Goal: Task Accomplishment & Management: Complete application form

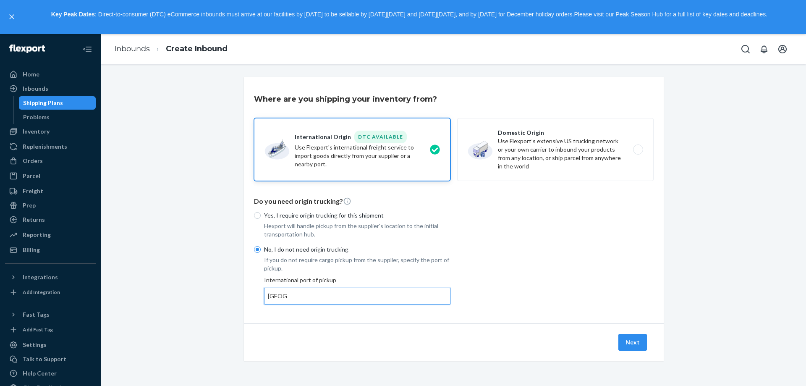
click at [279, 297] on input "[GEOGRAPHIC_DATA]" at bounding box center [278, 296] width 20 height 8
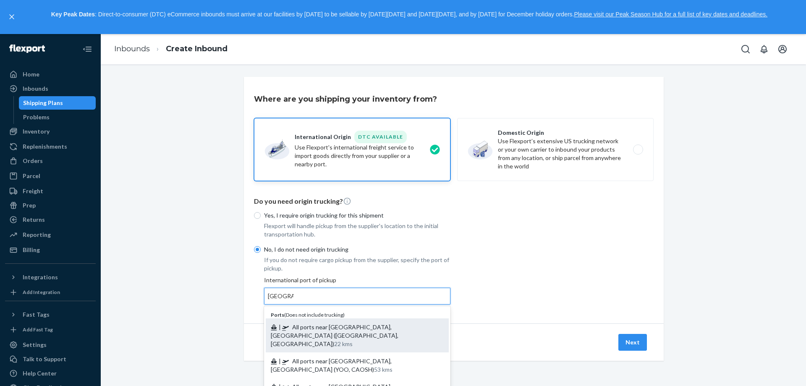
click at [301, 329] on span "| All ports near [GEOGRAPHIC_DATA], [GEOGRAPHIC_DATA] ([GEOGRAPHIC_DATA], [GEOG…" at bounding box center [335, 335] width 128 height 24
click at [293, 300] on input "[GEOGRAPHIC_DATA]" at bounding box center [281, 296] width 26 height 8
type input "All ports near [GEOGRAPHIC_DATA], [GEOGRAPHIC_DATA] ([GEOGRAPHIC_DATA], [GEOGRA…"
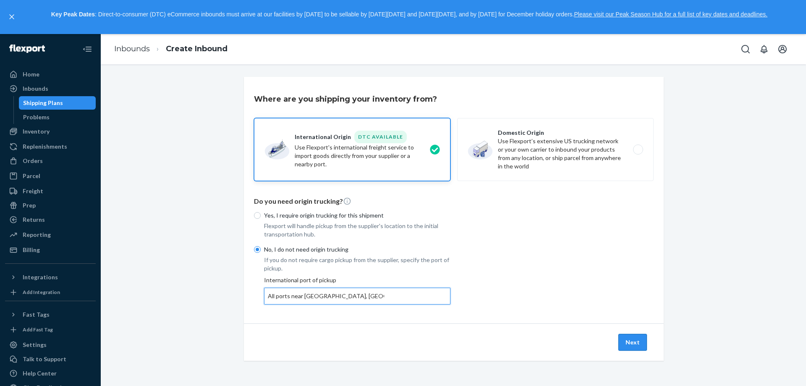
click at [629, 347] on button "Next" at bounding box center [632, 342] width 29 height 17
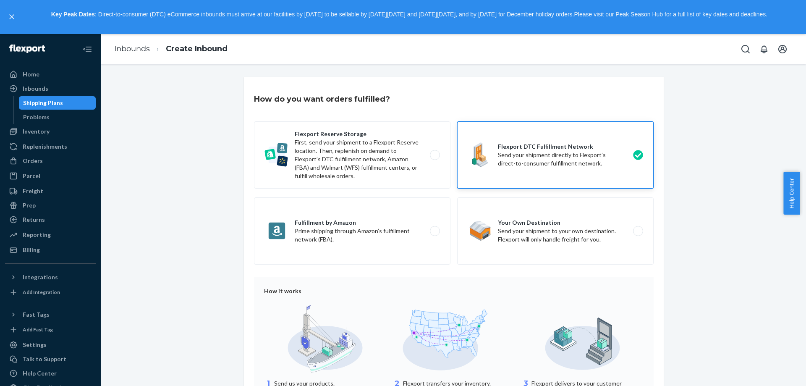
drag, startPoint x: 805, startPoint y: 199, endPoint x: 805, endPoint y: 273, distance: 73.4
click at [805, 314] on html "Home Inbounds Shipping Plans Problems Inventory Products Replenishments Orders …" at bounding box center [403, 193] width 806 height 386
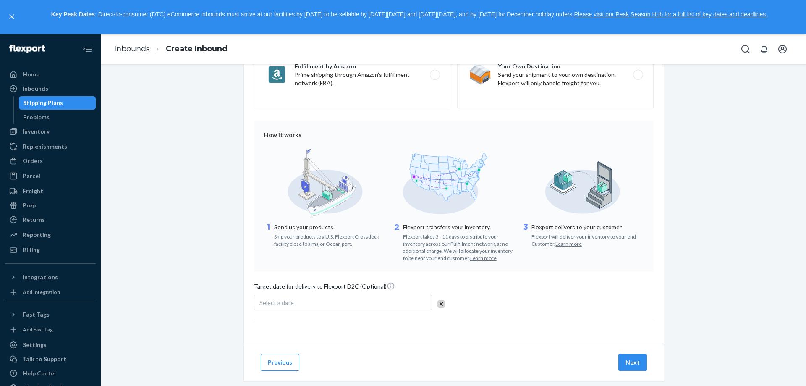
scroll to position [171, 0]
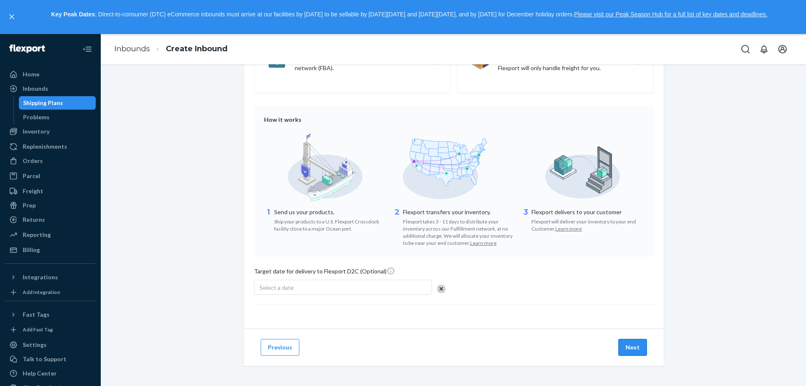
click at [627, 341] on button "Next" at bounding box center [632, 347] width 29 height 17
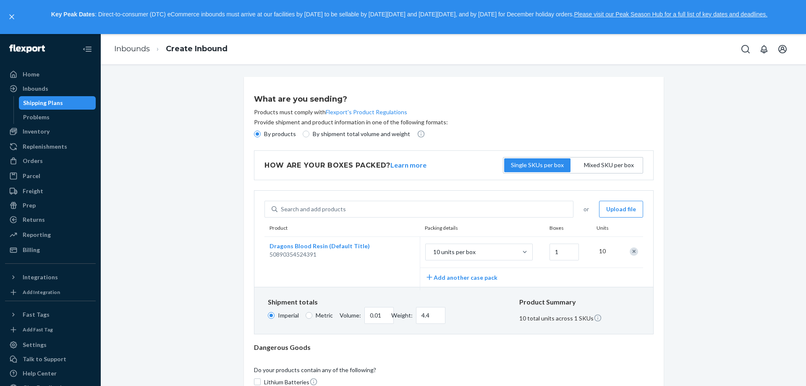
scroll to position [179, 0]
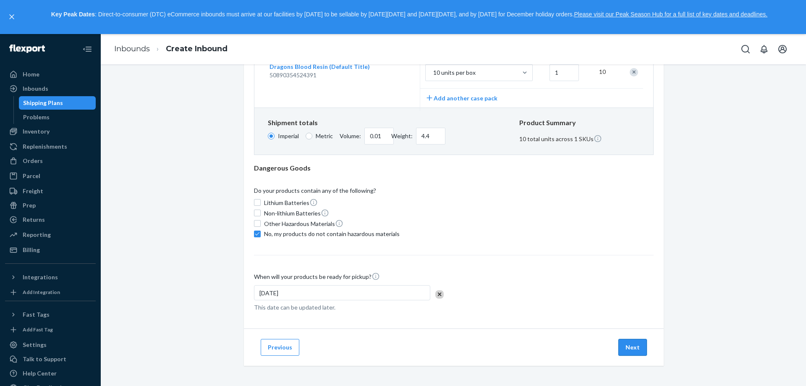
click at [643, 349] on button "Next" at bounding box center [632, 347] width 29 height 17
click at [633, 348] on button "Next" at bounding box center [632, 347] width 29 height 17
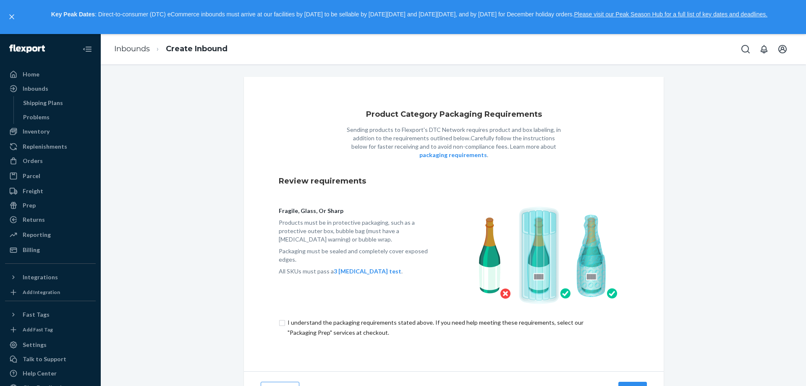
click at [279, 324] on input "checkbox" at bounding box center [454, 327] width 350 height 20
checkbox input "true"
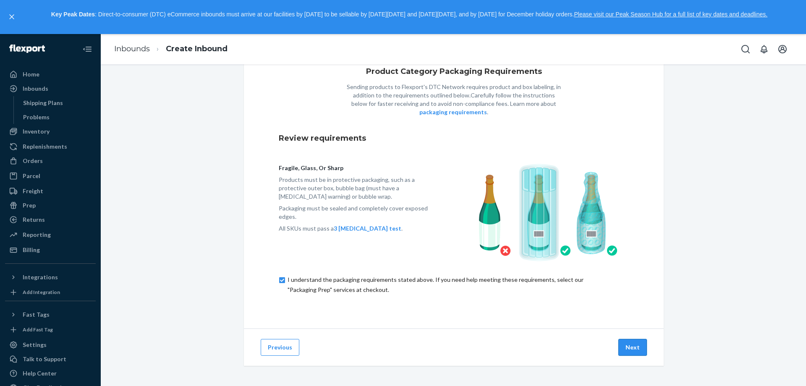
click at [631, 353] on button "Next" at bounding box center [632, 347] width 29 height 17
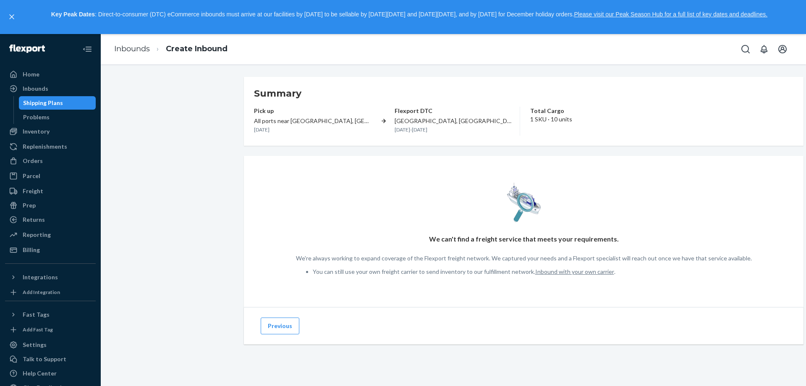
click at [530, 122] on p "1 SKU · 10 units" at bounding box center [551, 119] width 42 height 8
click at [280, 334] on button "Previous" at bounding box center [280, 325] width 39 height 17
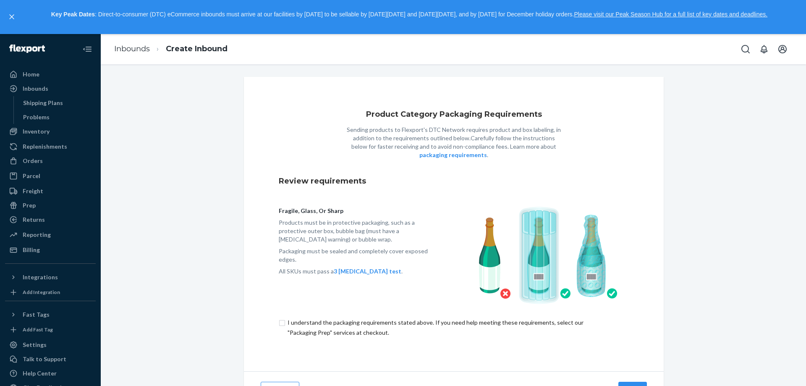
scroll to position [43, 0]
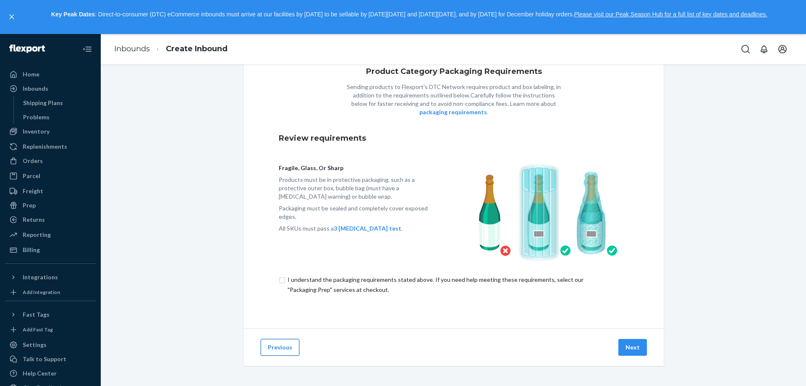
click at [275, 346] on button "Previous" at bounding box center [280, 347] width 39 height 17
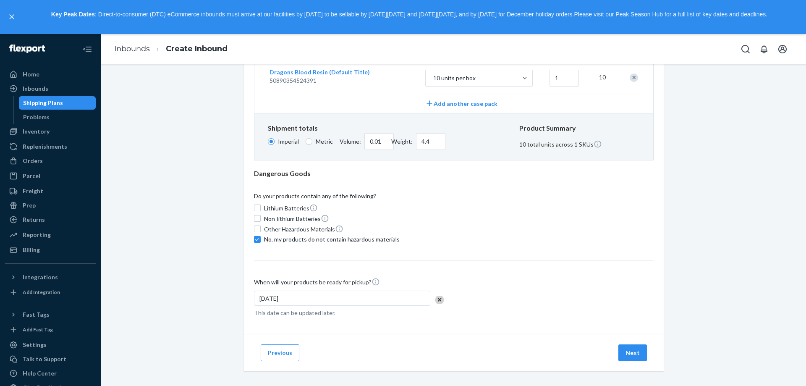
scroll to position [179, 0]
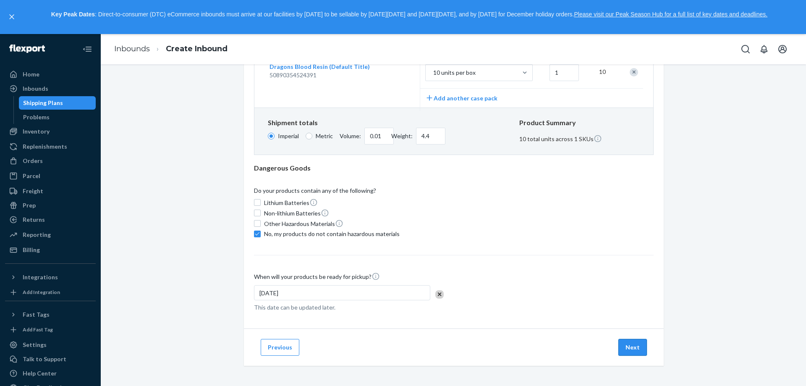
click at [633, 343] on button "Next" at bounding box center [632, 347] width 29 height 17
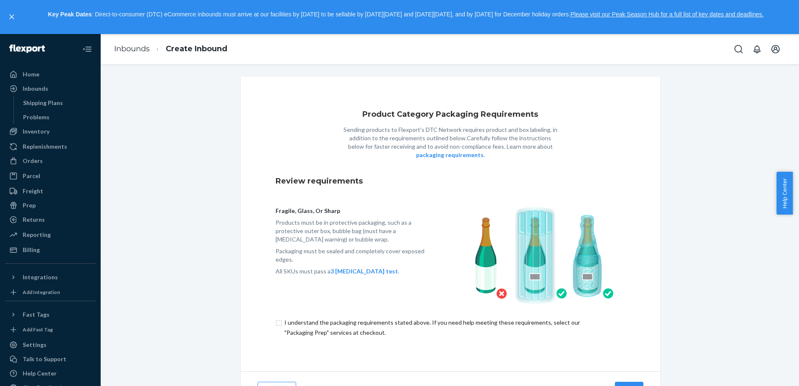
click at [635, 355] on div "Product Category Packaging Requirements Sending products to Flexport's DTC Netw…" at bounding box center [451, 224] width 420 height 295
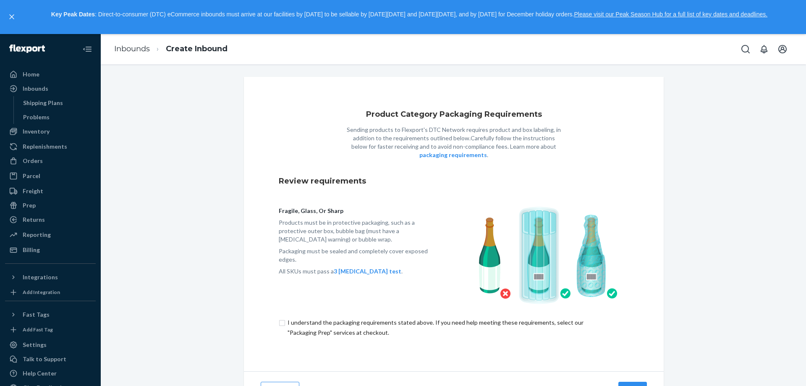
scroll to position [43, 0]
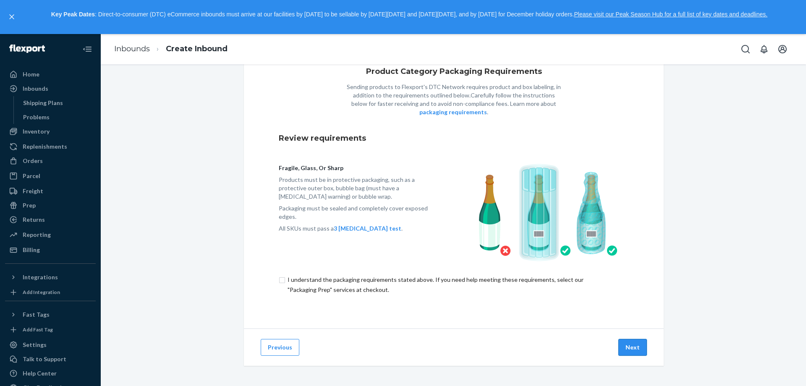
click at [635, 342] on button "Next" at bounding box center [632, 347] width 29 height 17
click at [768, 374] on p "Please acknowledge that you understand the package requirements." at bounding box center [702, 381] width 141 height 17
click at [49, 75] on div "Home" at bounding box center [50, 74] width 89 height 12
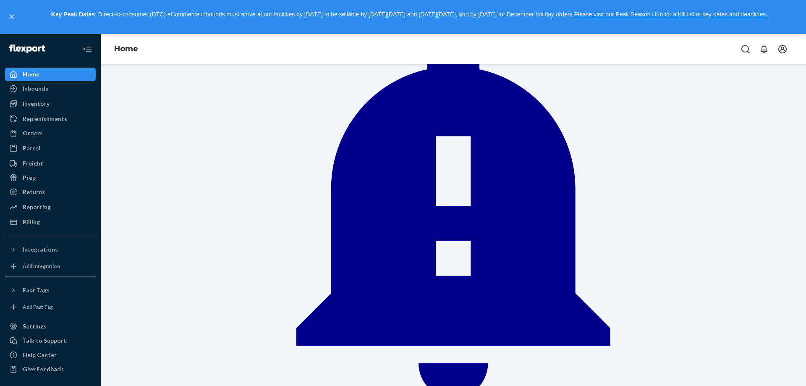
scroll to position [101, 0]
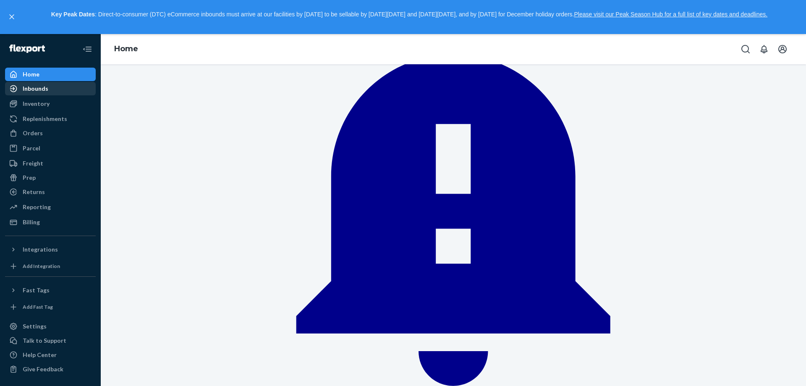
click at [62, 91] on div "Inbounds" at bounding box center [50, 89] width 89 height 12
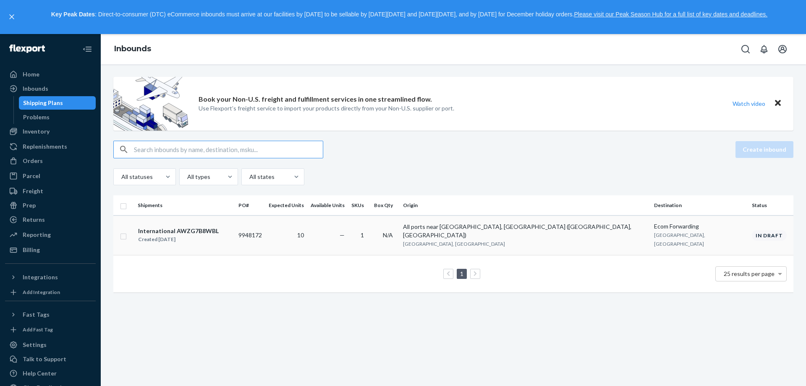
click at [120, 230] on td at bounding box center [123, 235] width 21 height 40
click at [122, 231] on input "checkbox" at bounding box center [123, 235] width 7 height 9
checkbox input "true"
